Goal: Ask a question: Seek information or help from site administrators or community

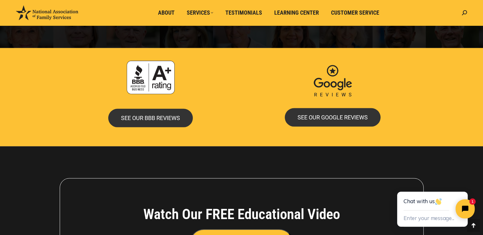
scroll to position [1372, 0]
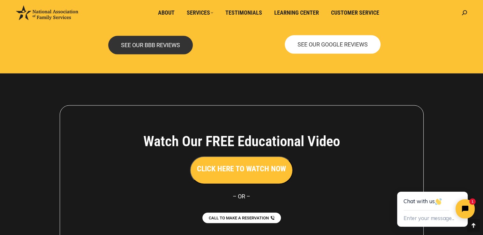
click at [324, 49] on link "SEE OUR GOOGLE REVIEWS" at bounding box center [333, 44] width 96 height 19
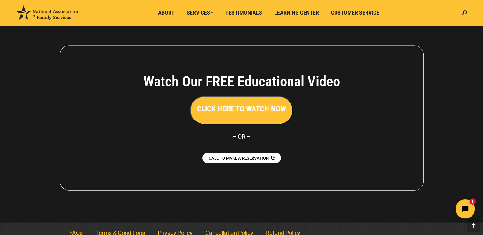
scroll to position [1439, 0]
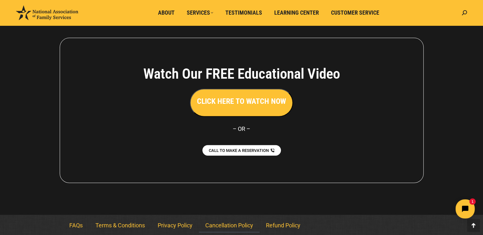
click at [230, 226] on link "Cancellation Policy" at bounding box center [229, 226] width 61 height 15
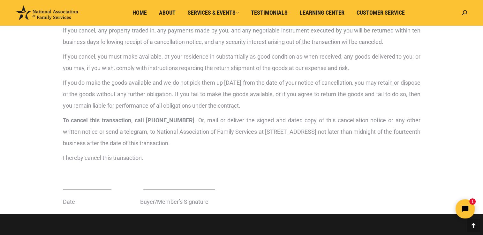
scroll to position [108, 0]
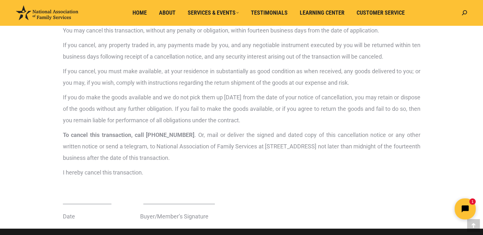
click at [463, 206] on icon "Open chat widget" at bounding box center [465, 209] width 8 height 8
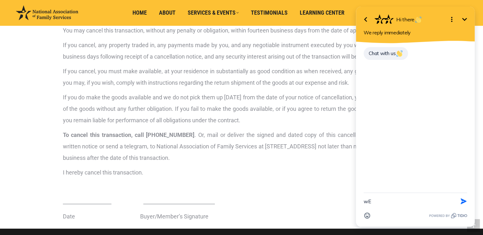
type textarea "w"
click at [393, 204] on textarea "We are in the process of a trust being wrote up" at bounding box center [406, 198] width 87 height 23
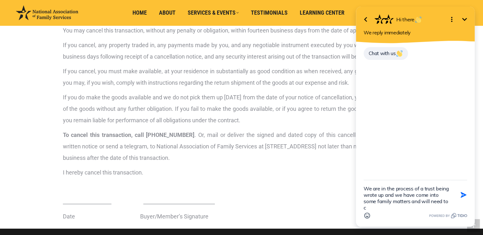
scroll to position [1, 0]
type textarea "We are in the process of a trust being wrote up and we have come into some fami…"
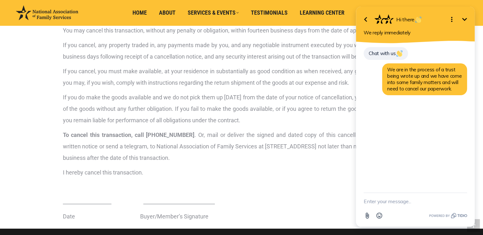
scroll to position [0, 0]
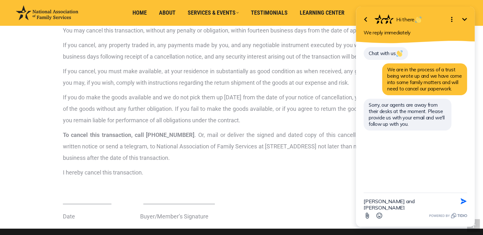
click at [364, 207] on textarea "Debra and Jeffery Palzer" at bounding box center [406, 201] width 87 height 17
click at [388, 207] on textarea "Debra and Jeffery Palzer" at bounding box center [406, 201] width 87 height 17
drag, startPoint x: 420, startPoint y: 202, endPoint x: 420, endPoint y: 210, distance: 8.3
click at [420, 210] on div "Attachment Emoji" at bounding box center [414, 216] width 103 height 12
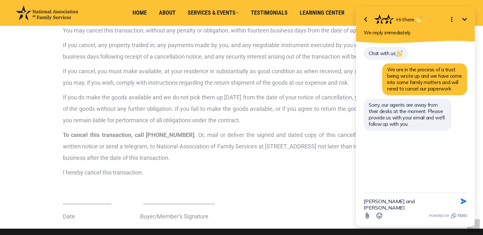
click at [365, 209] on textarea "Debra and Jeffery Palzer" at bounding box center [406, 201] width 87 height 17
click at [427, 202] on textarea "Debra and Jeffery Palzer" at bounding box center [406, 201] width 87 height 17
click at [427, 202] on textarea "Debra and Jeffery Palzer @ djspalz" at bounding box center [406, 201] width 87 height 17
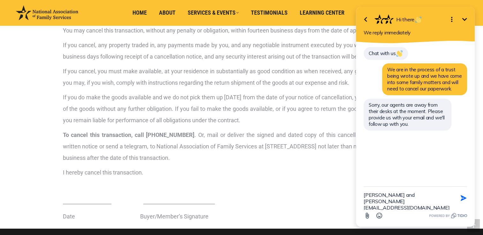
type textarea "Debra and Jeffery Palzer djspalz@aol.com"
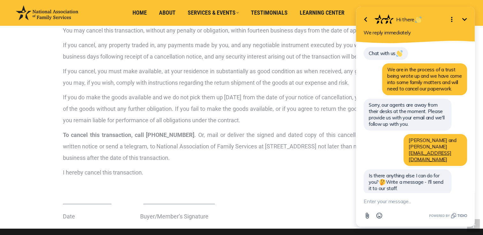
click at [367, 204] on textarea "New message" at bounding box center [414, 201] width 103 height 17
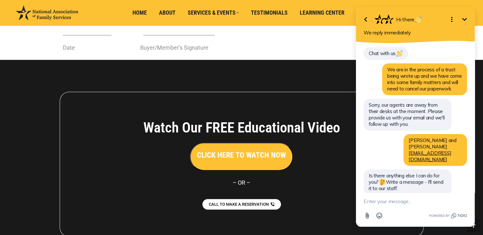
scroll to position [331, 0]
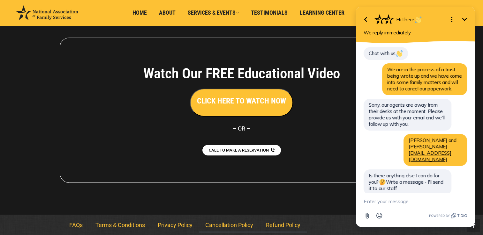
click at [282, 225] on link "Refund Policy" at bounding box center [282, 225] width 47 height 15
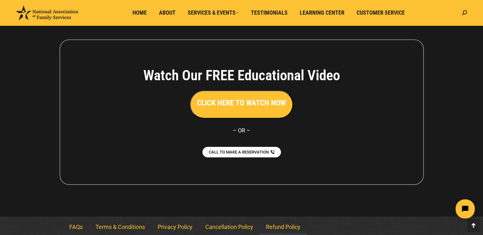
scroll to position [316, 0]
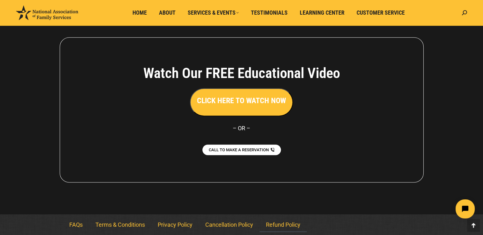
click at [286, 220] on link "Refund Policy" at bounding box center [282, 225] width 47 height 15
click at [282, 227] on link "Refund Policy" at bounding box center [282, 225] width 47 height 15
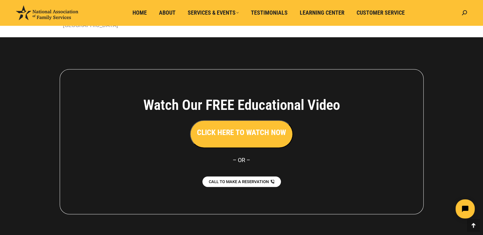
scroll to position [316, 0]
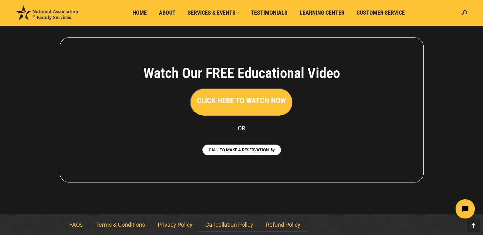
click at [212, 222] on link "Cancellation Policy" at bounding box center [229, 225] width 61 height 15
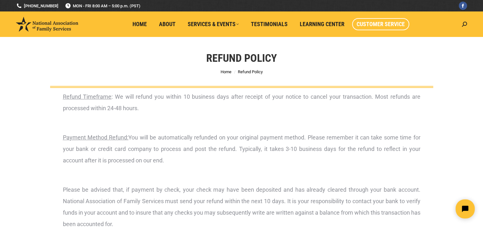
click at [379, 25] on span "Customer Service" at bounding box center [380, 24] width 48 height 7
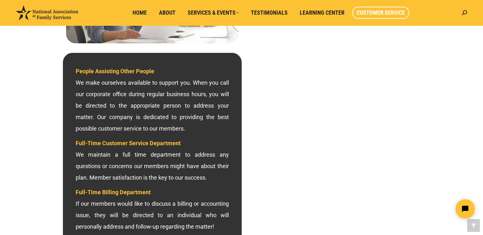
scroll to position [159, 0]
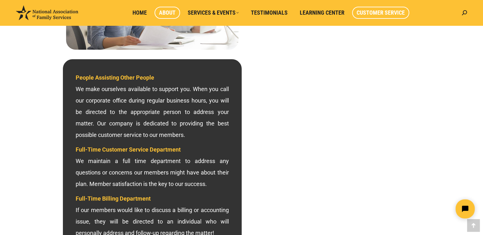
click at [164, 14] on span "About" at bounding box center [167, 12] width 17 height 7
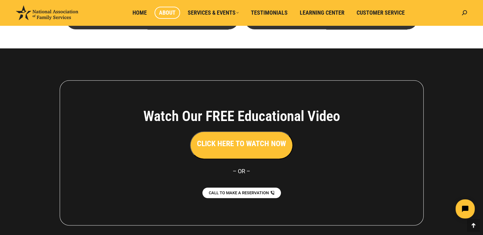
scroll to position [493, 0]
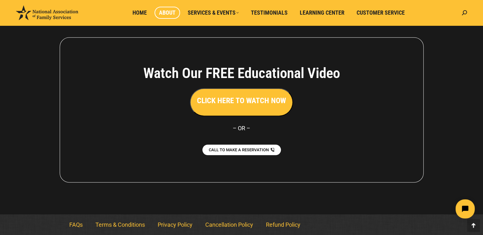
click at [251, 103] on h3 "CLICK HERE TO WATCH NOW" at bounding box center [241, 100] width 89 height 11
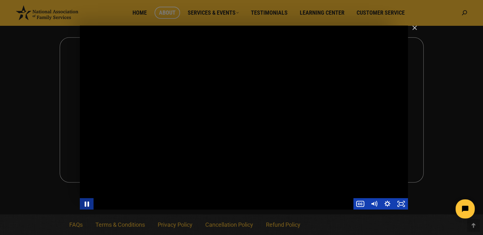
click at [87, 201] on icon "Pause" at bounding box center [86, 204] width 16 height 14
click at [412, 26] on img "Close" at bounding box center [411, 30] width 11 height 11
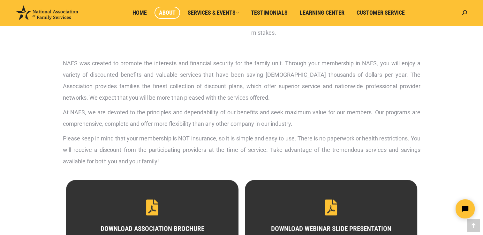
scroll to position [206, 0]
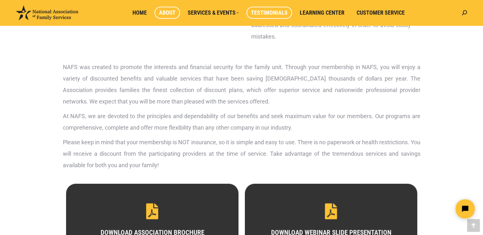
click at [275, 11] on span "Testimonials" at bounding box center [269, 12] width 37 height 7
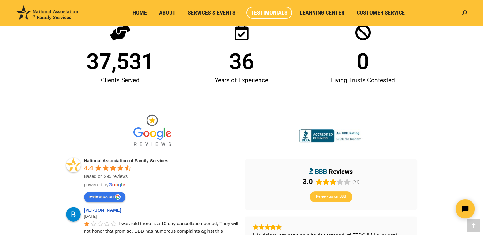
scroll to position [96, 0]
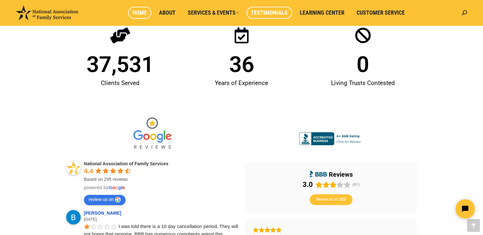
click at [140, 7] on link "Home" at bounding box center [139, 13] width 23 height 12
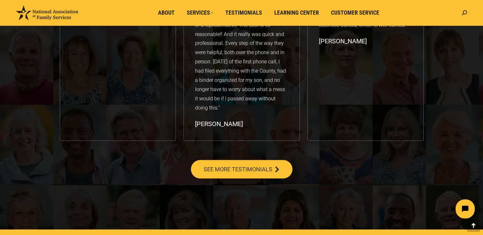
scroll to position [1212, 0]
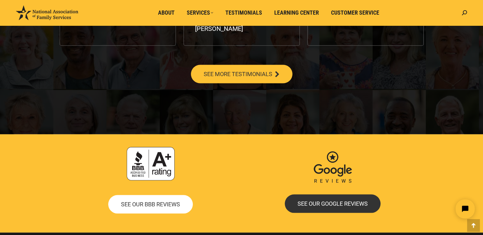
click at [134, 202] on span "SEE OUR BBB REVIEWS" at bounding box center [150, 205] width 59 height 6
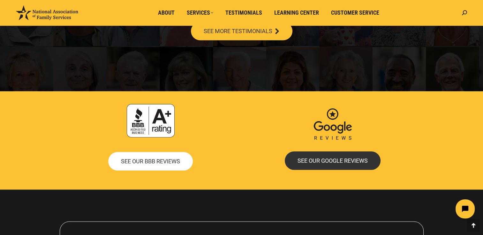
scroll to position [1280, 0]
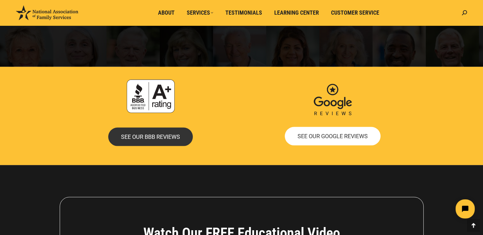
click at [325, 137] on span "SEE OUR GOOGLE REVIEWS" at bounding box center [332, 137] width 70 height 6
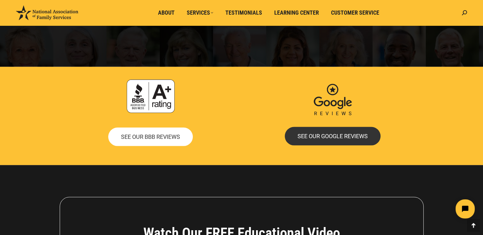
click at [170, 138] on span "SEE OUR BBB REVIEWS" at bounding box center [150, 137] width 59 height 6
